Goal: Task Accomplishment & Management: Manage account settings

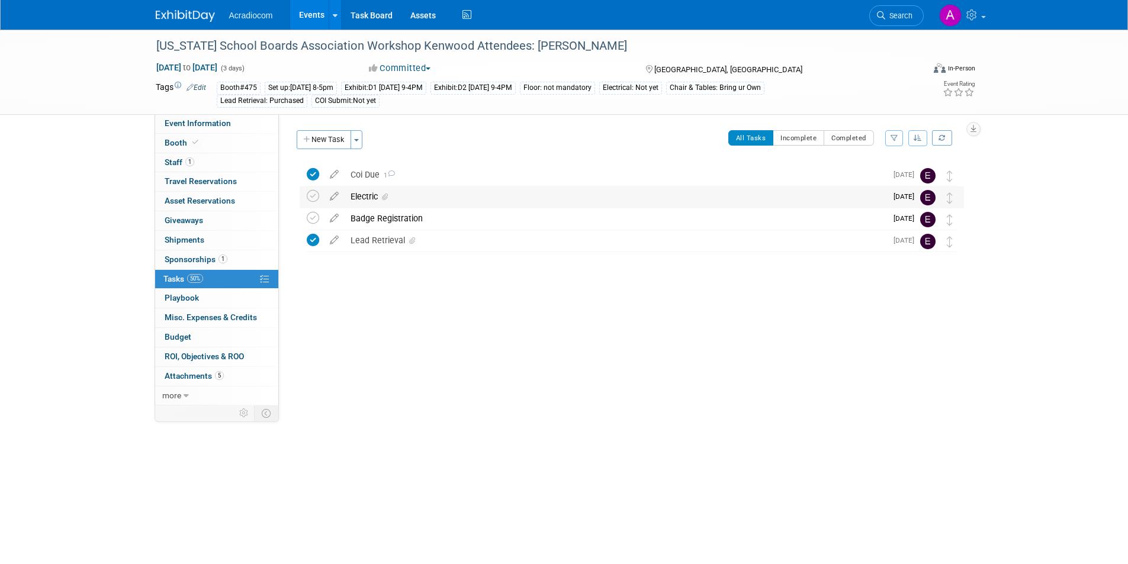
click at [585, 202] on div "Electric" at bounding box center [616, 197] width 542 height 20
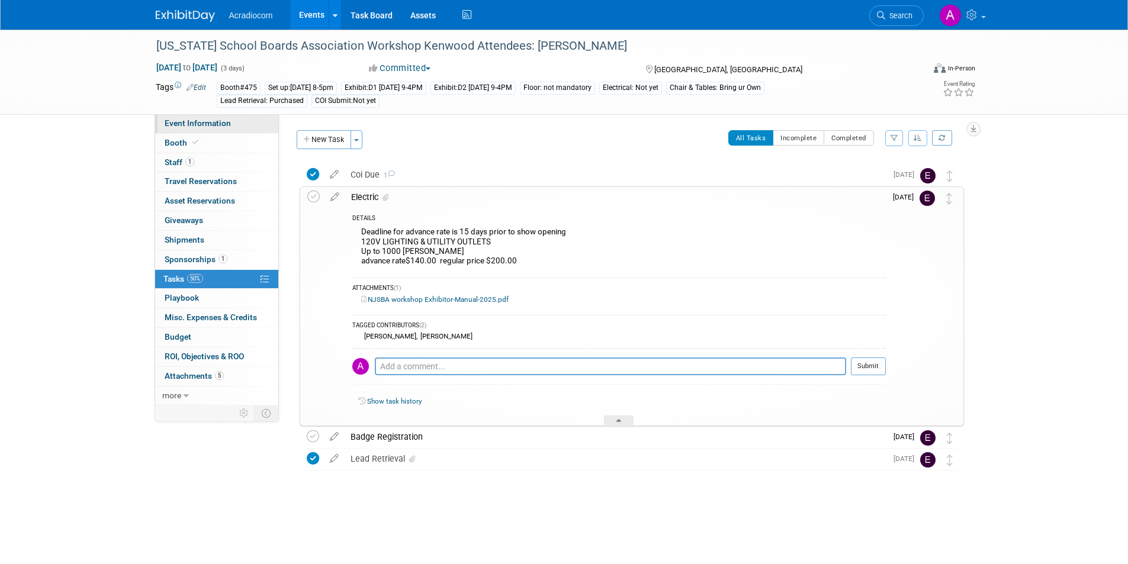
click at [232, 129] on link "Event Information" at bounding box center [216, 123] width 123 height 19
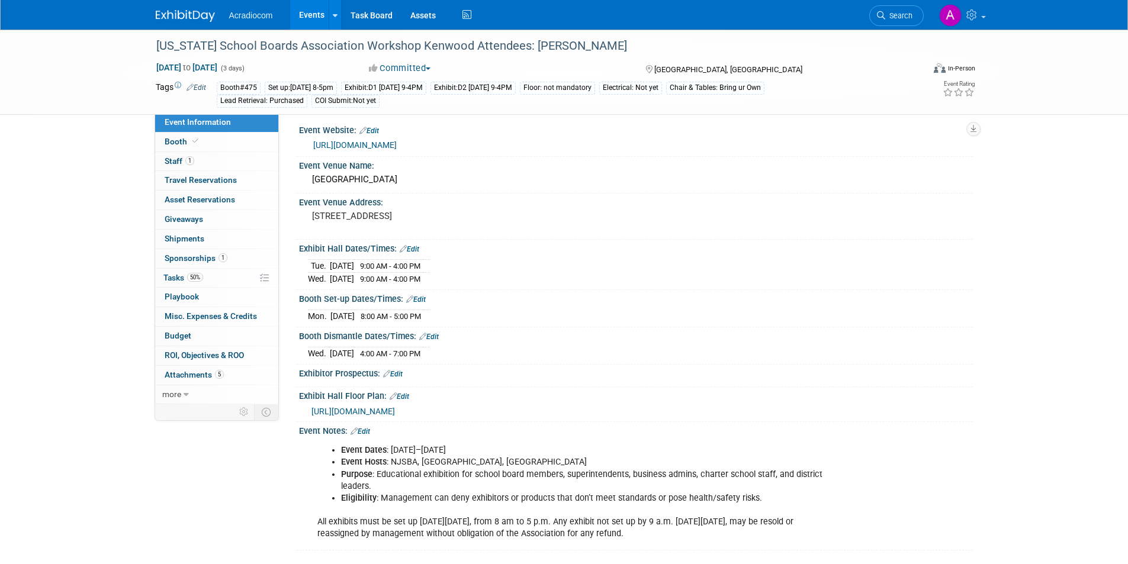
scroll to position [13, 0]
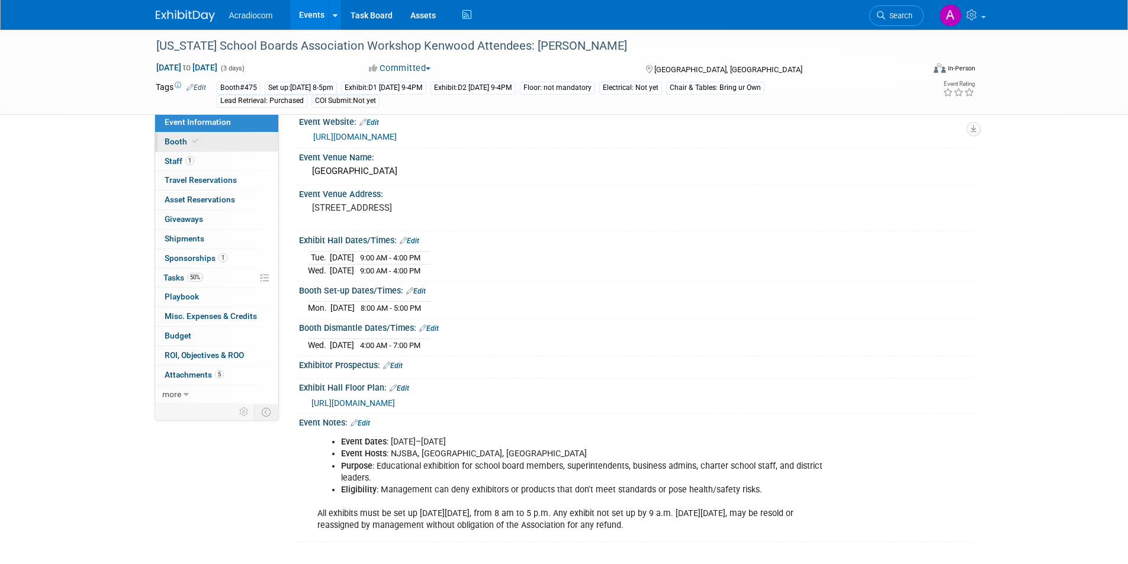
click at [245, 147] on link "Booth" at bounding box center [216, 142] width 123 height 19
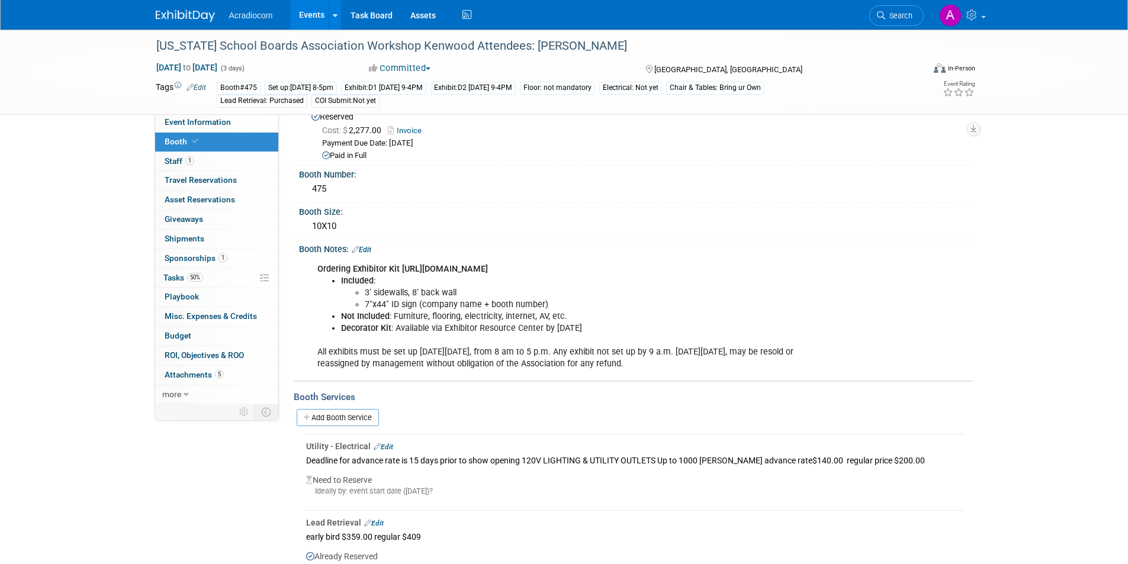
scroll to position [0, 0]
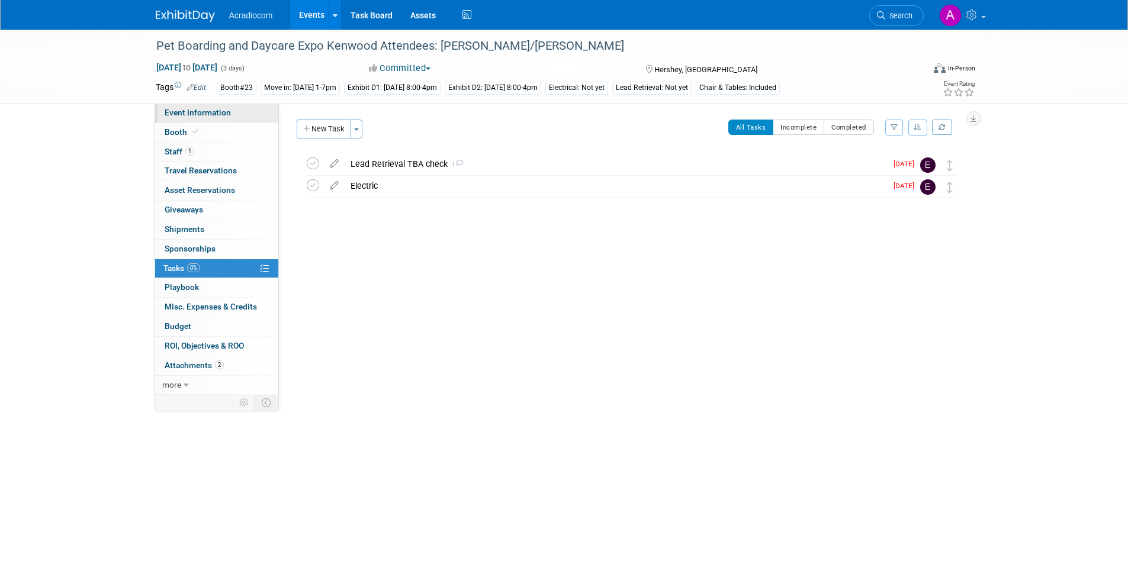
click at [247, 114] on link "Event Information" at bounding box center [216, 113] width 123 height 19
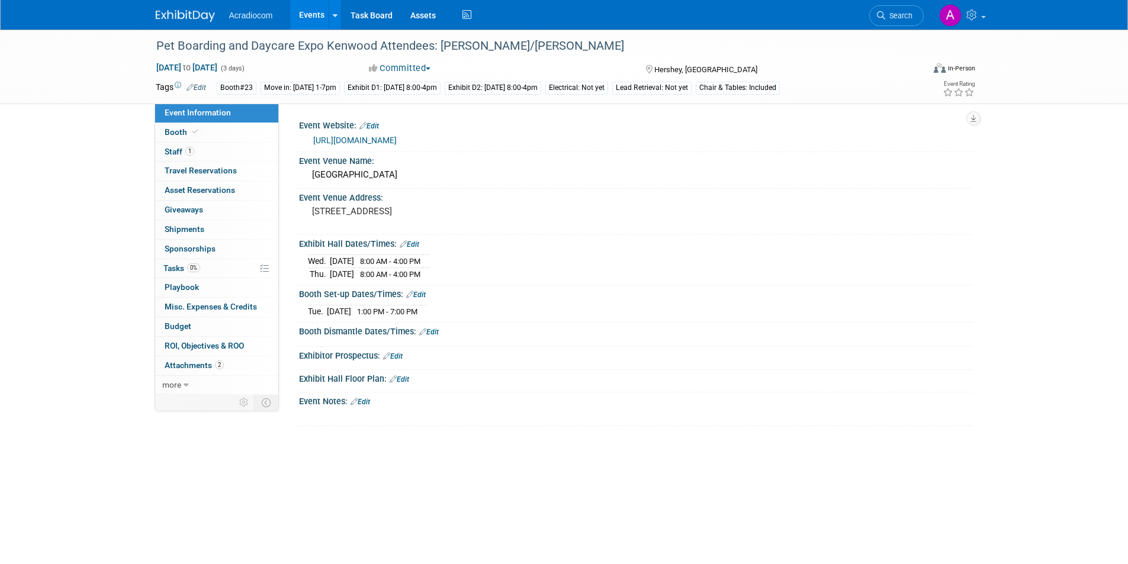
click at [397, 143] on link "[URL][DOMAIN_NAME]" at bounding box center [355, 140] width 84 height 9
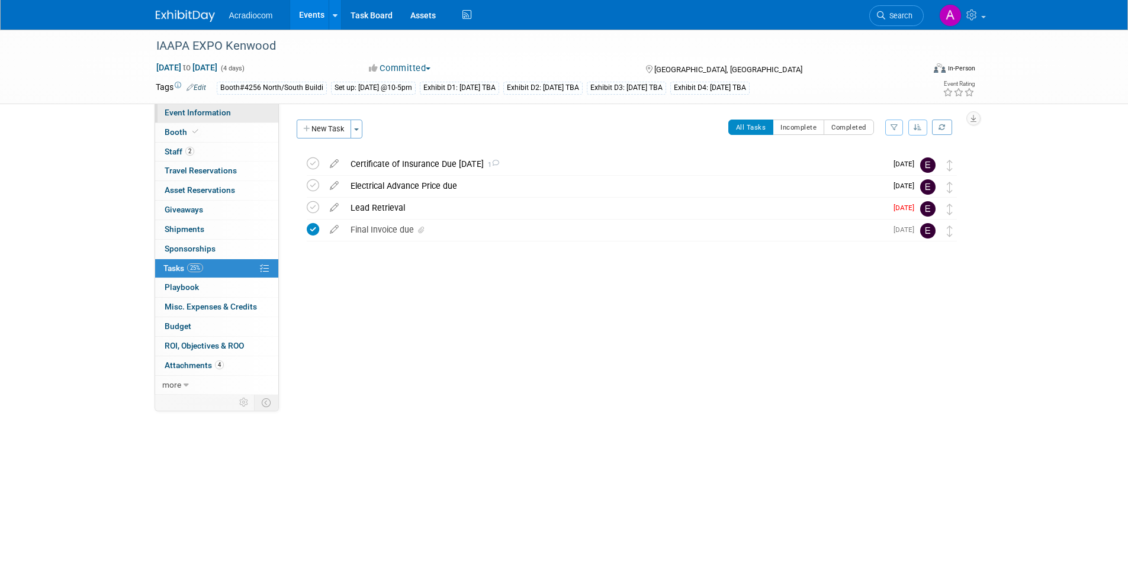
click at [207, 113] on span "Event Information" at bounding box center [198, 112] width 66 height 9
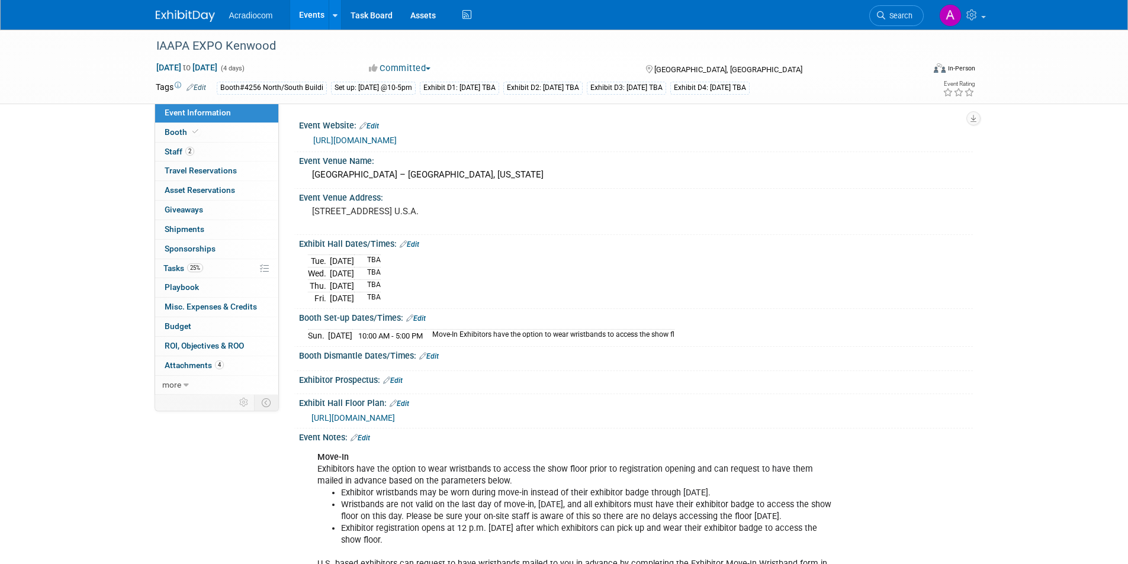
click at [373, 139] on link "https://iaapa.org/expos-and-events/iaapa-expo" at bounding box center [355, 140] width 84 height 9
click at [235, 264] on link "25% Tasks 25%" at bounding box center [216, 268] width 123 height 19
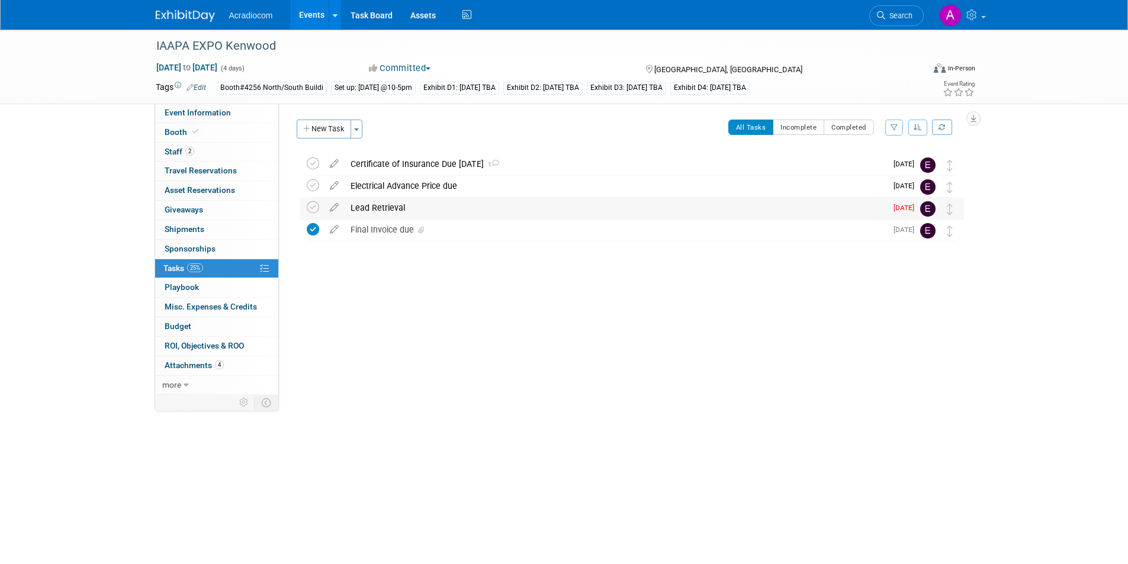
click at [457, 206] on div "Lead Retrieval" at bounding box center [616, 208] width 542 height 20
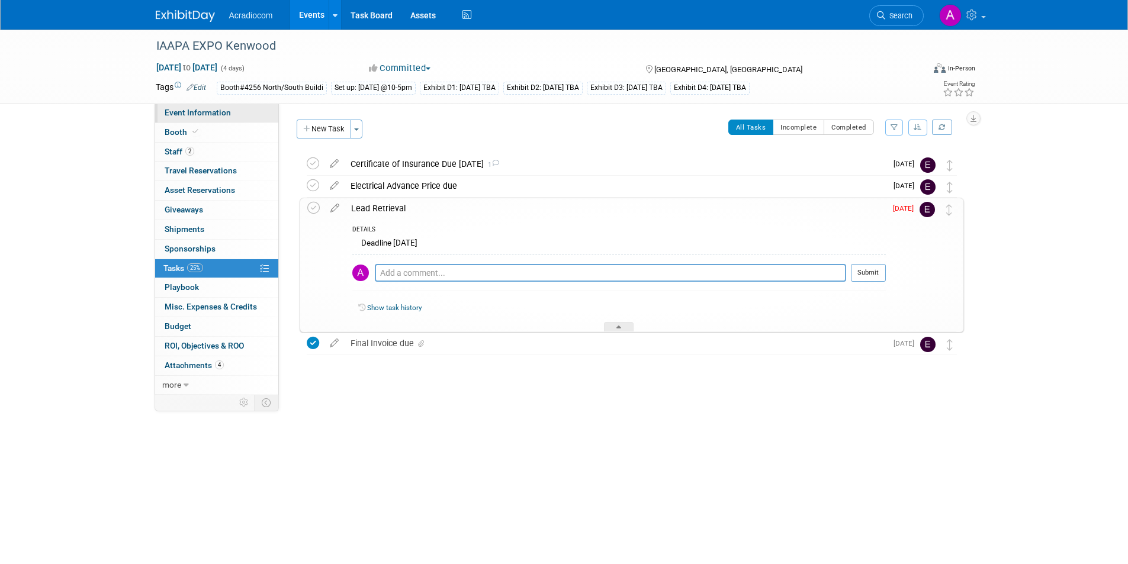
click at [214, 110] on span "Event Information" at bounding box center [198, 112] width 66 height 9
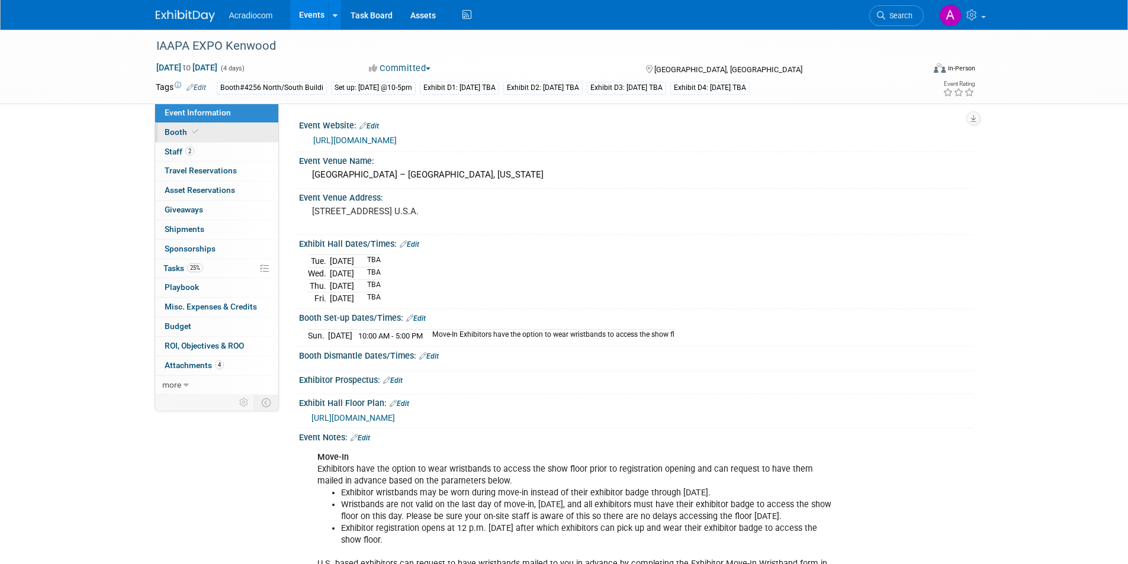
click at [206, 130] on link "Booth" at bounding box center [216, 132] width 123 height 19
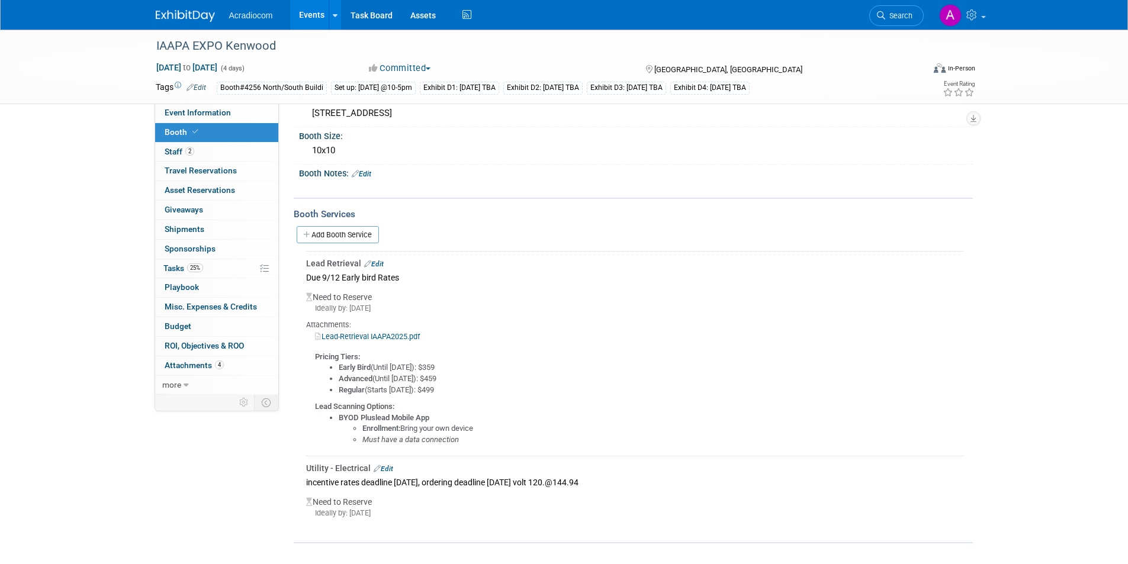
scroll to position [116, 0]
click at [399, 334] on link "Lead-Retrieval IAAPA2025.pdf" at bounding box center [367, 334] width 105 height 9
